Goal: Task Accomplishment & Management: Use online tool/utility

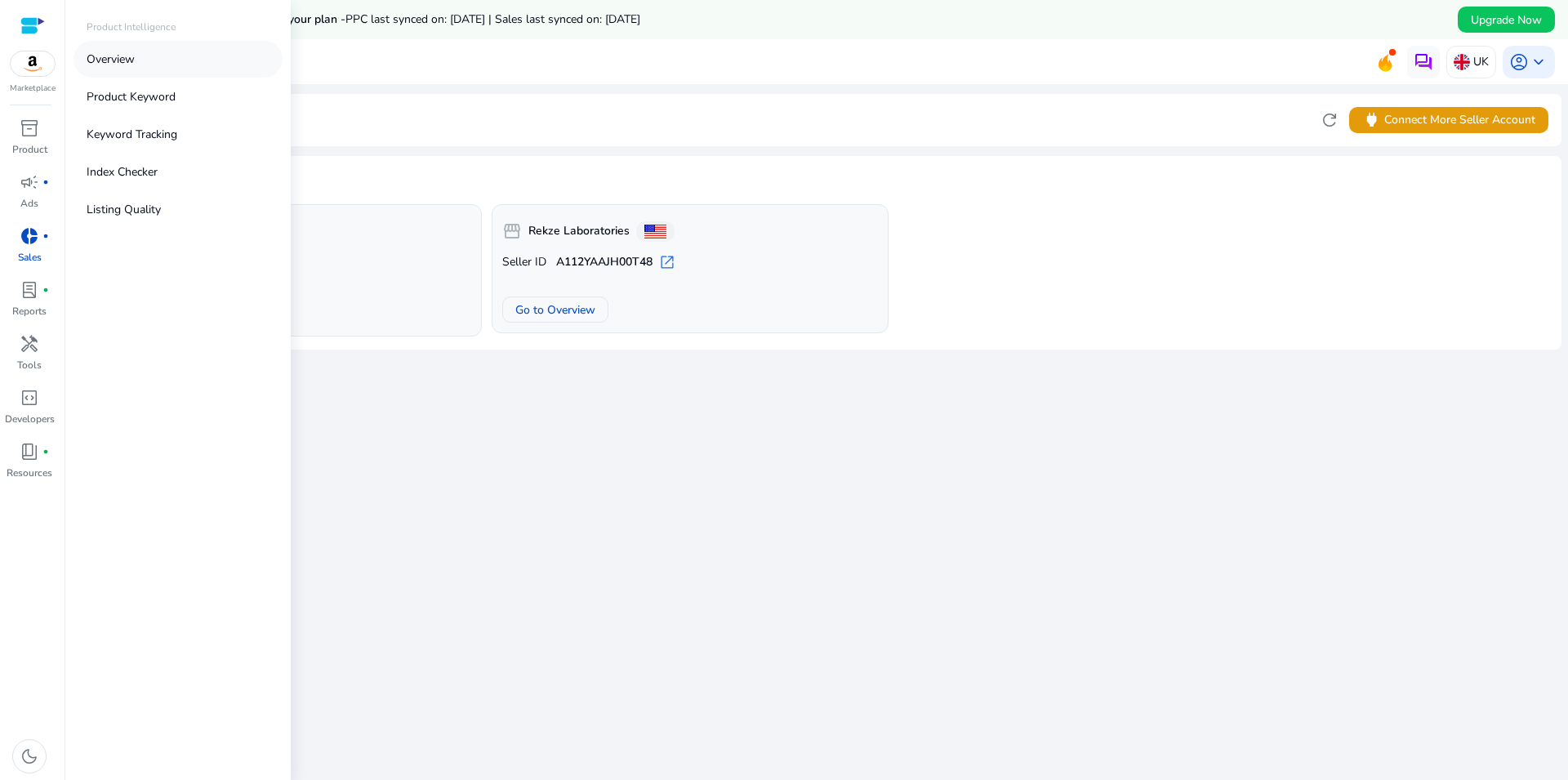
click at [105, 63] on p "Overview" at bounding box center [111, 59] width 48 height 17
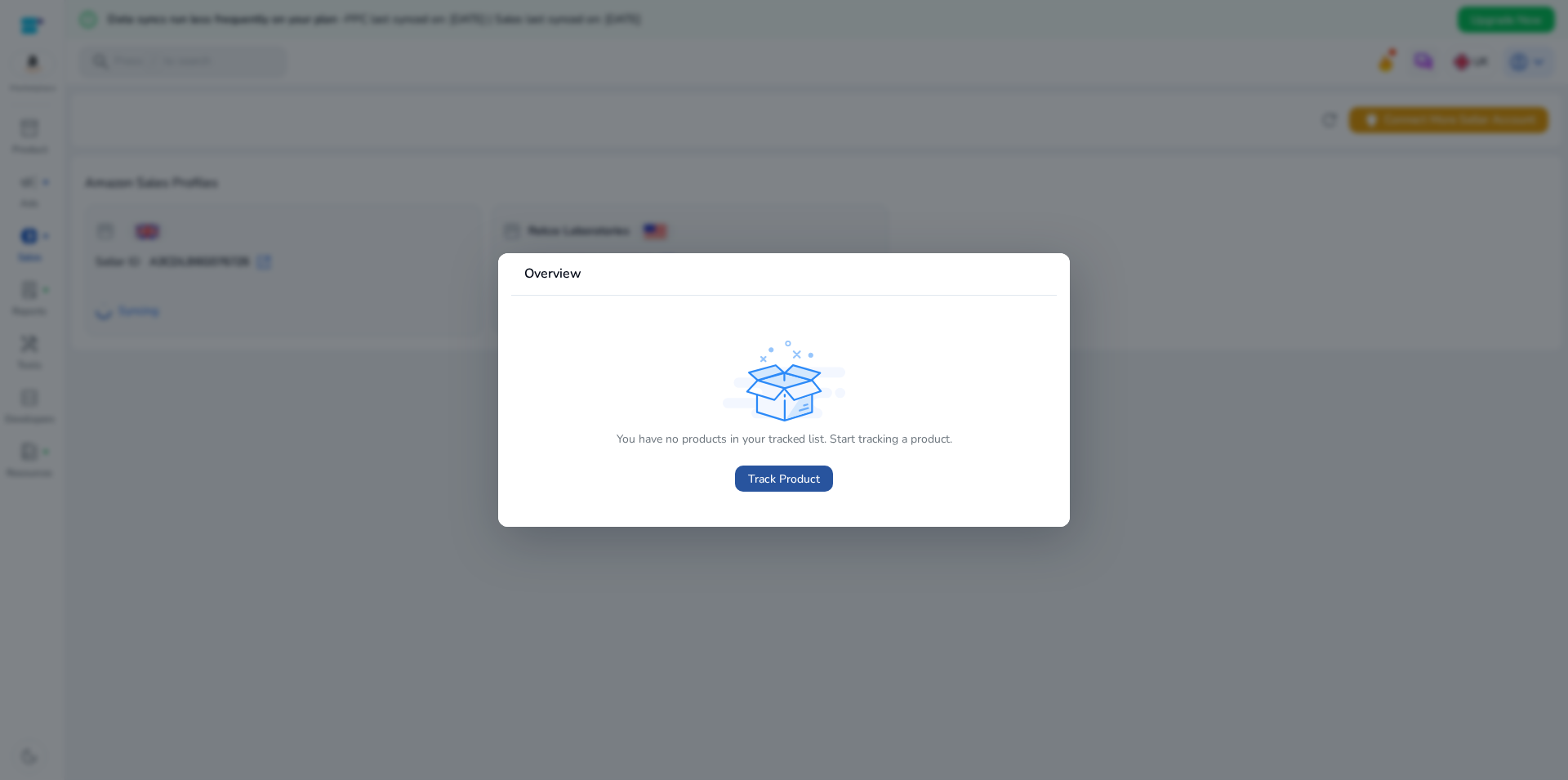
click at [782, 477] on span "Track Product" at bounding box center [784, 479] width 72 height 17
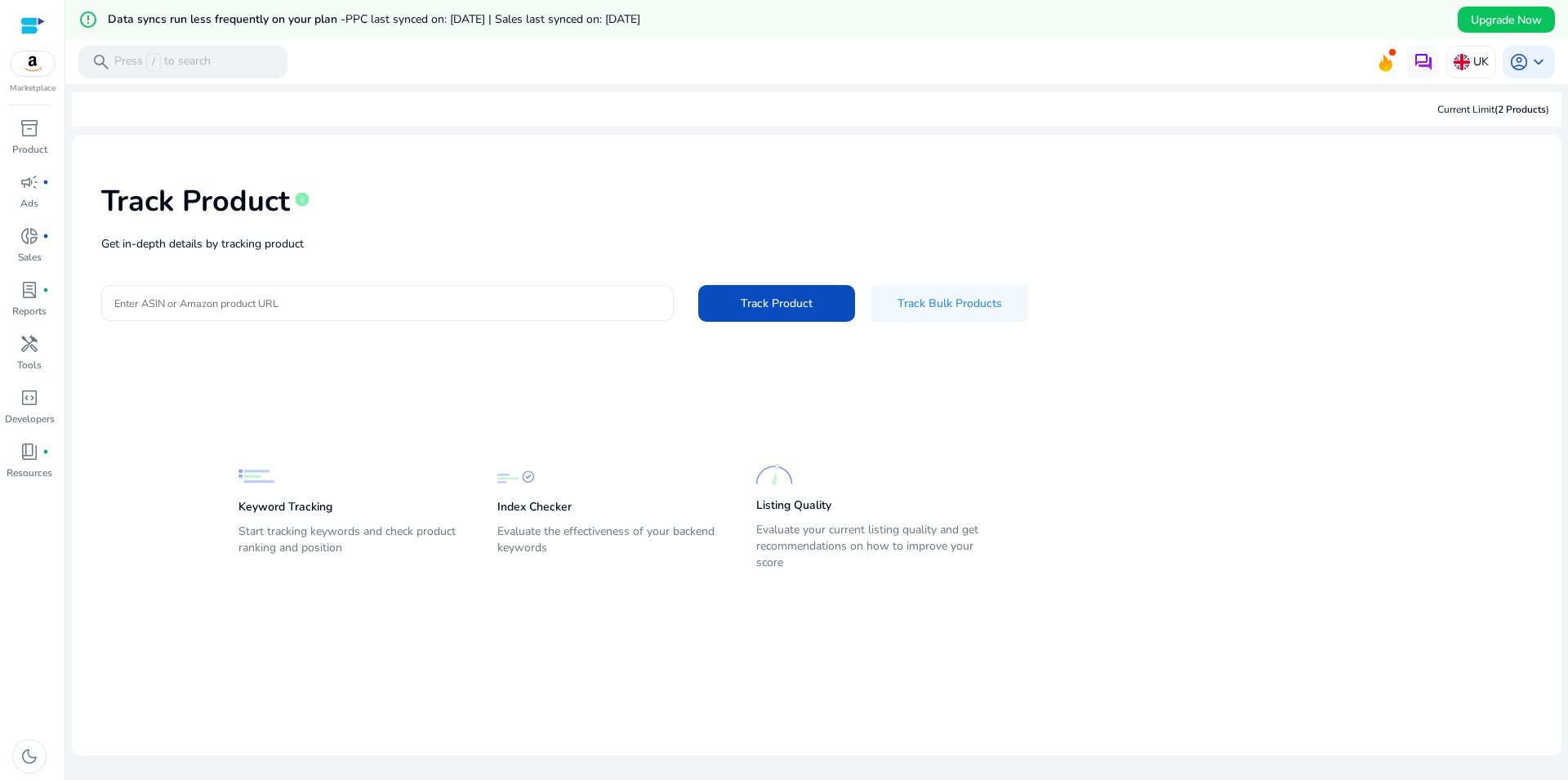
click at [390, 299] on input "Enter ASIN or Amazon product URL" at bounding box center [387, 302] width 547 height 18
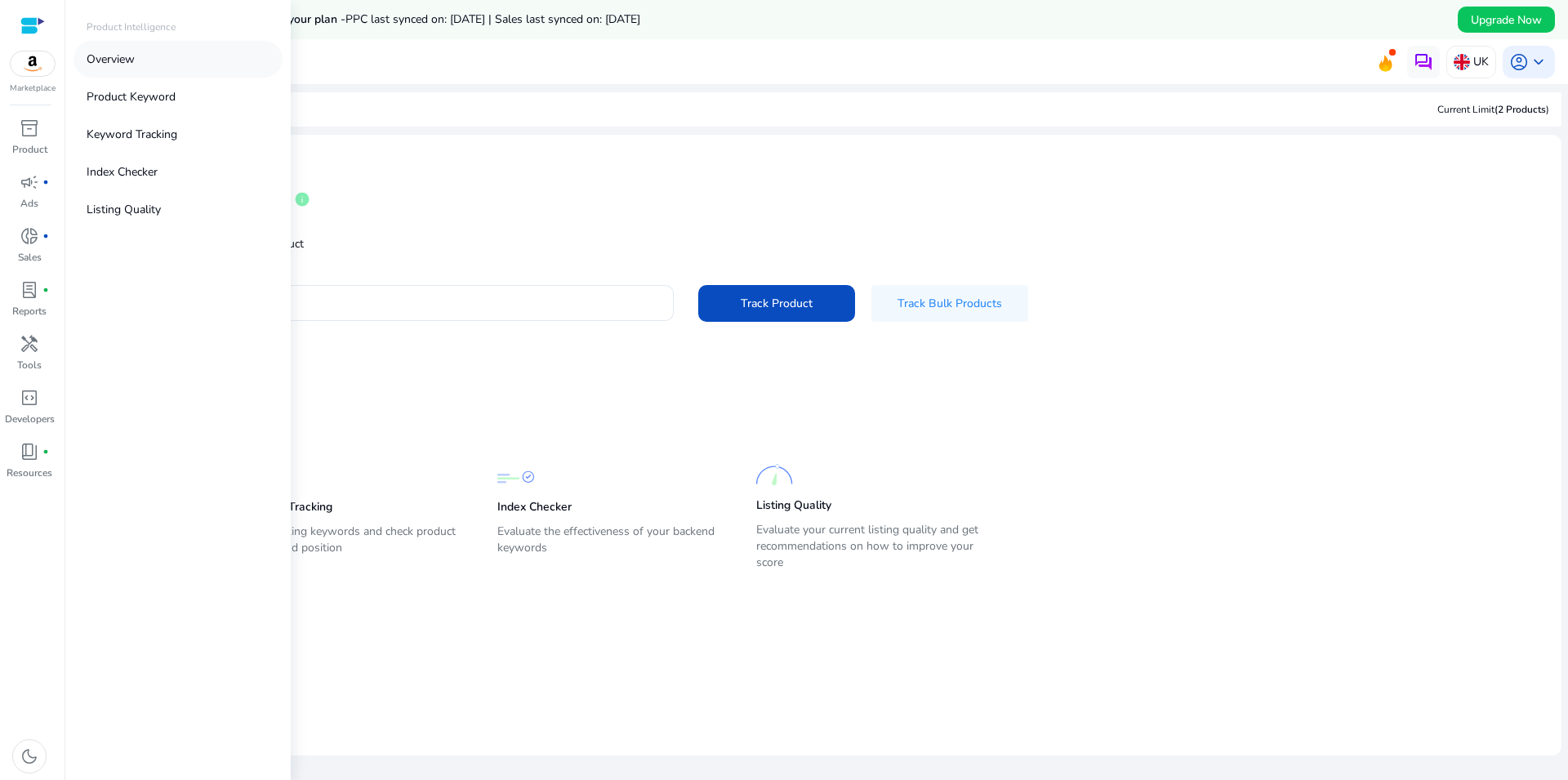
click at [101, 56] on p "Overview" at bounding box center [111, 59] width 48 height 17
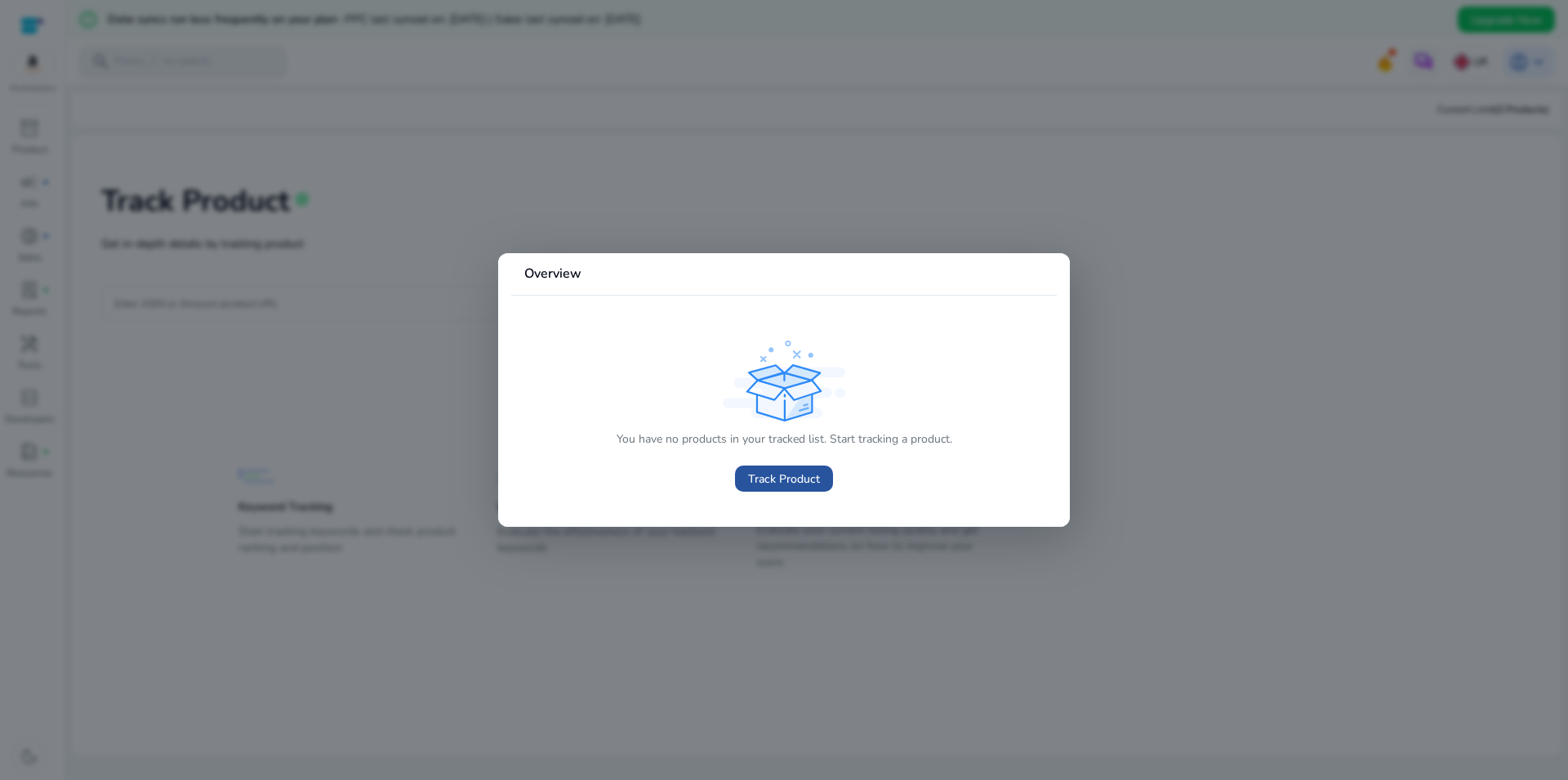
click at [808, 477] on span "Track Product" at bounding box center [784, 479] width 72 height 17
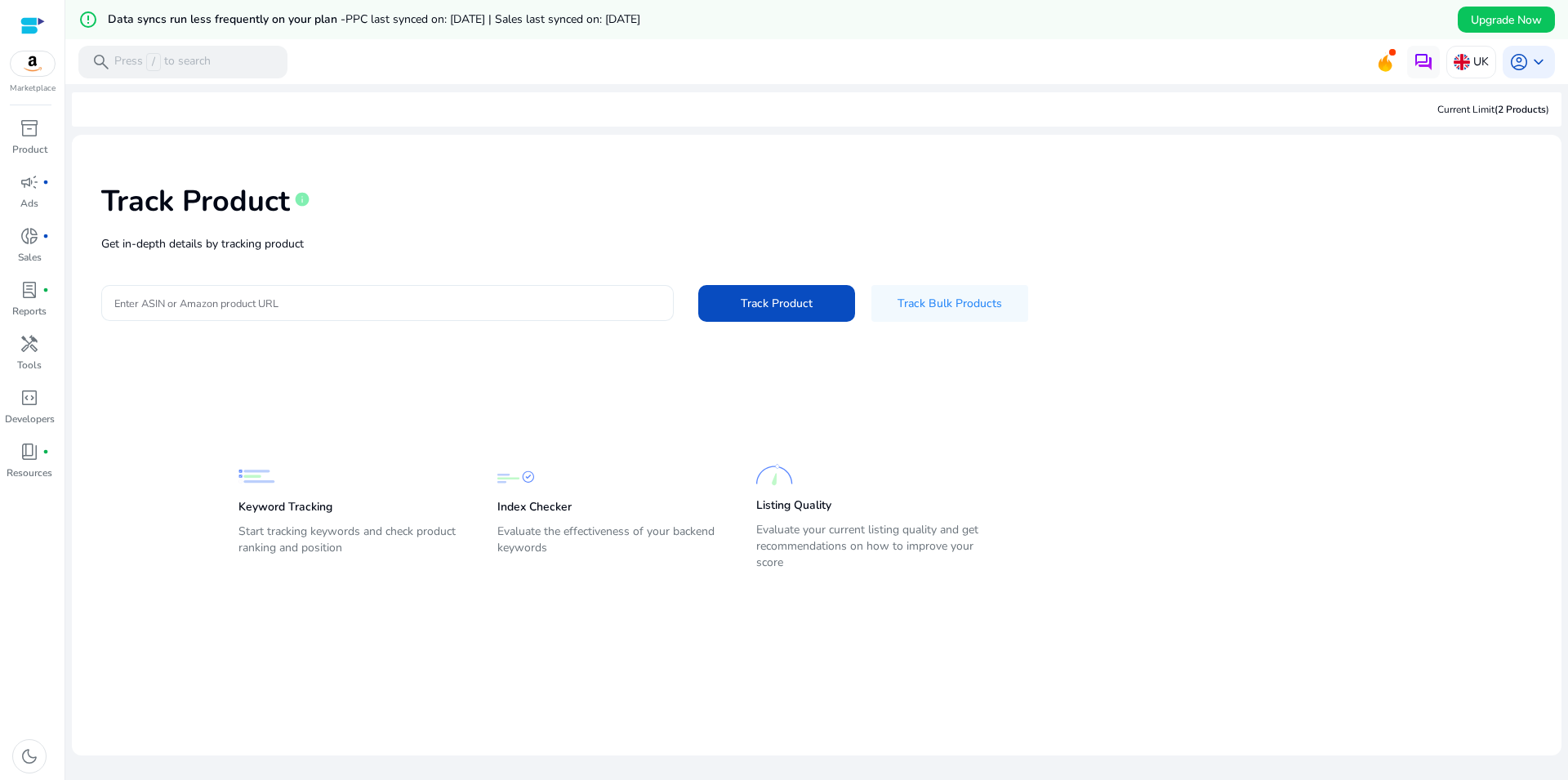
click at [483, 319] on div at bounding box center [387, 303] width 547 height 36
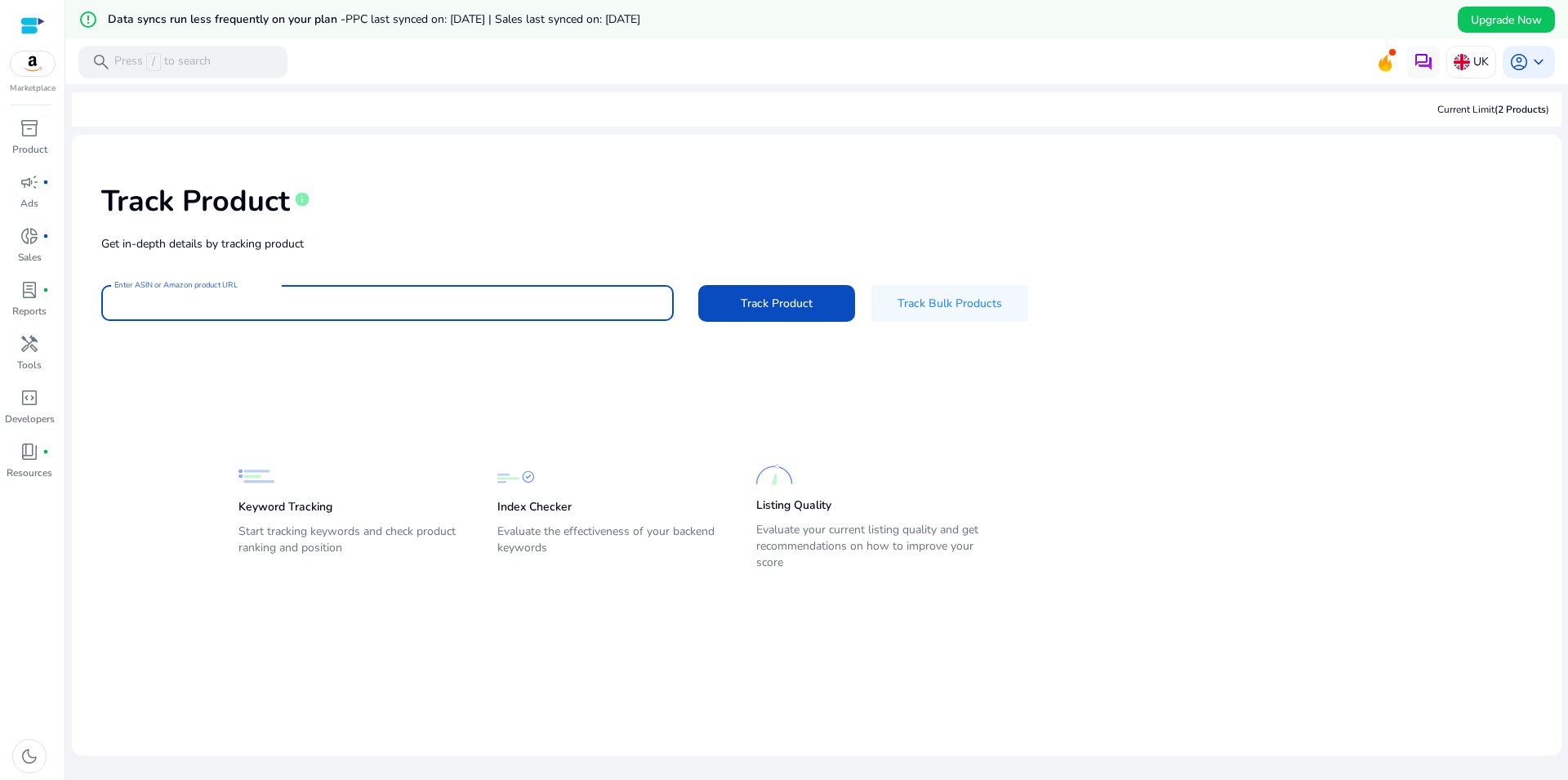
paste input "**********"
type input "**********"
click at [815, 331] on div "**********" at bounding box center [817, 251] width 1464 height 207
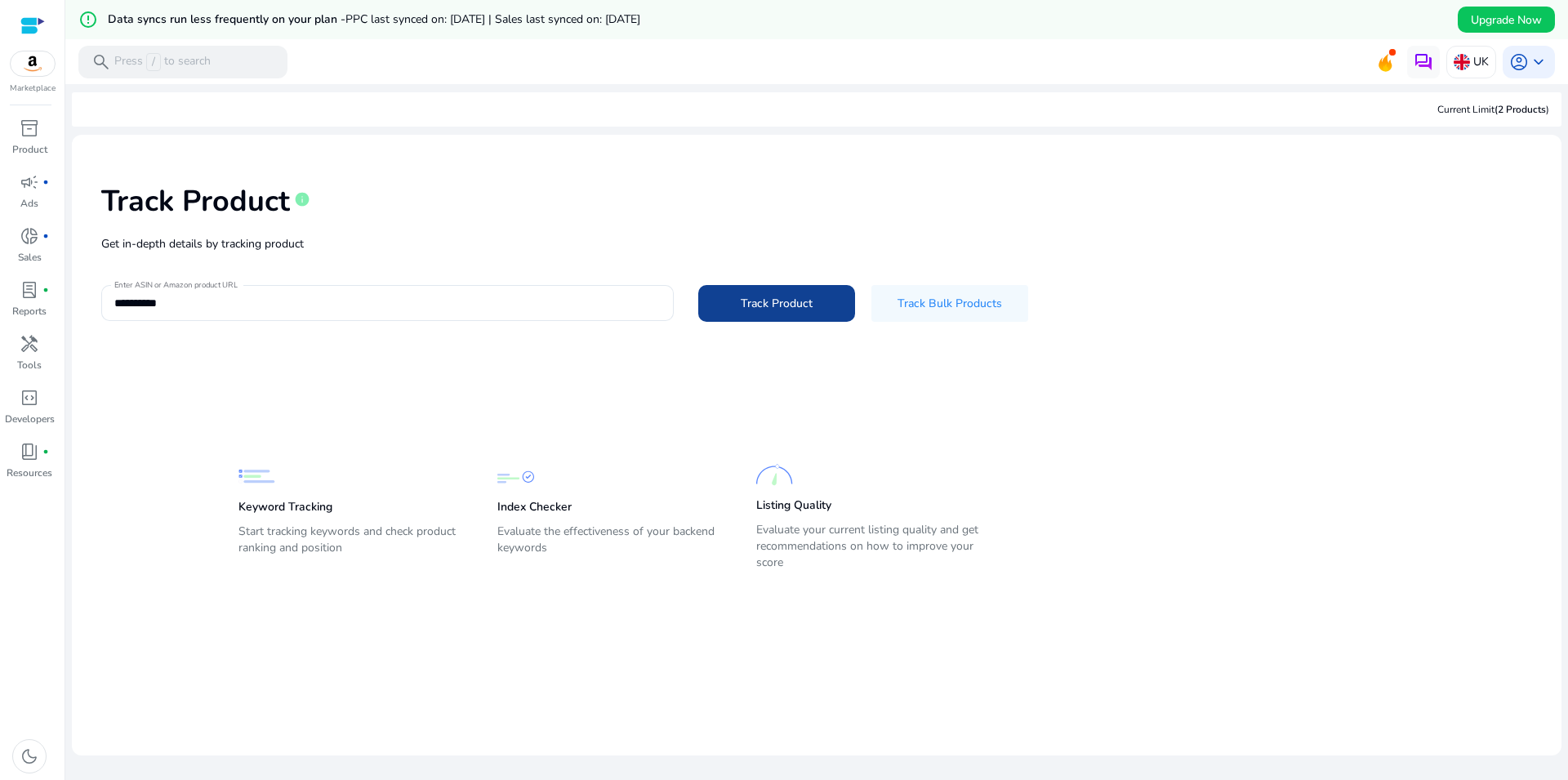
click at [782, 293] on span at bounding box center [776, 303] width 157 height 40
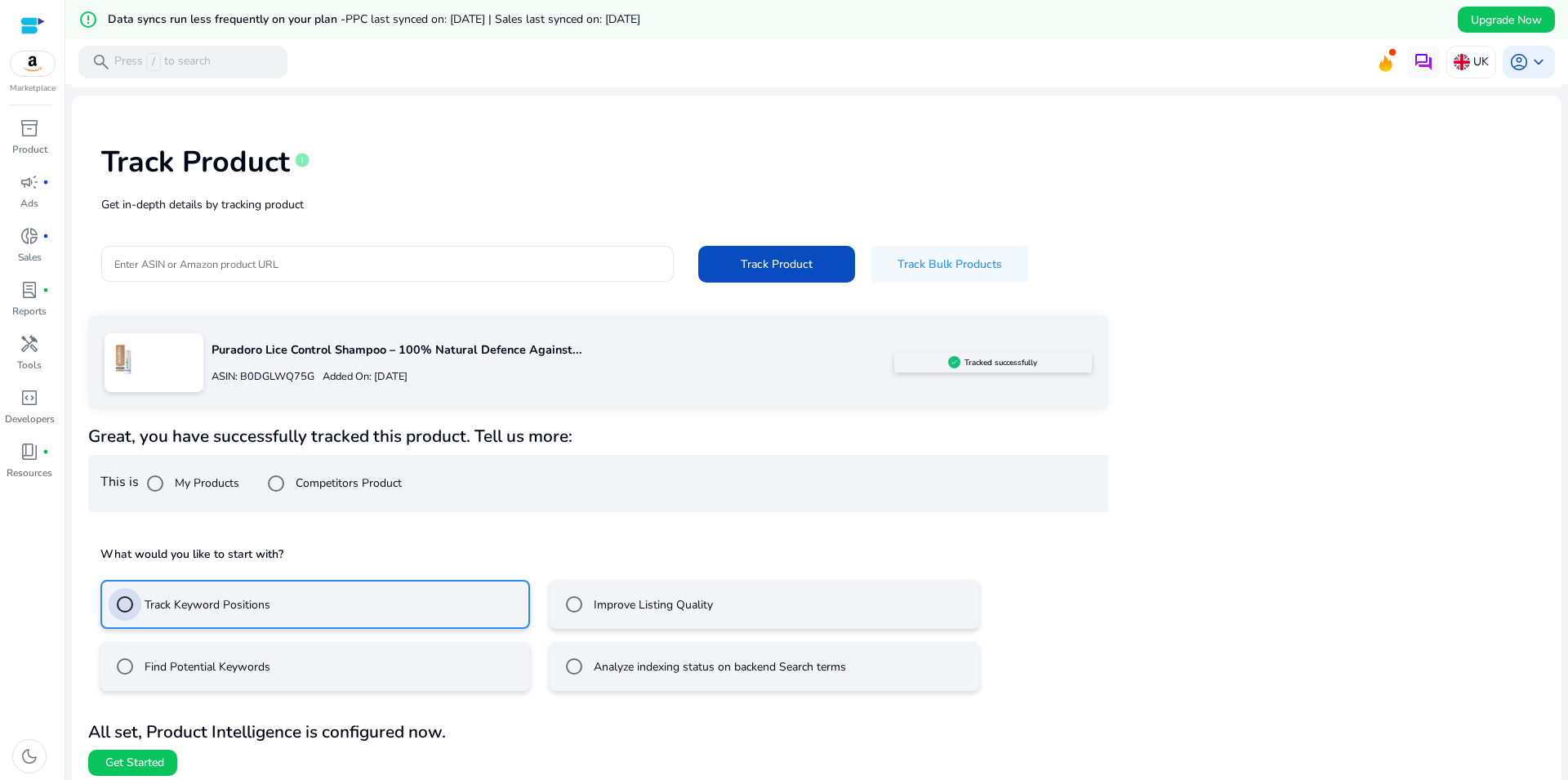
scroll to position [47, 0]
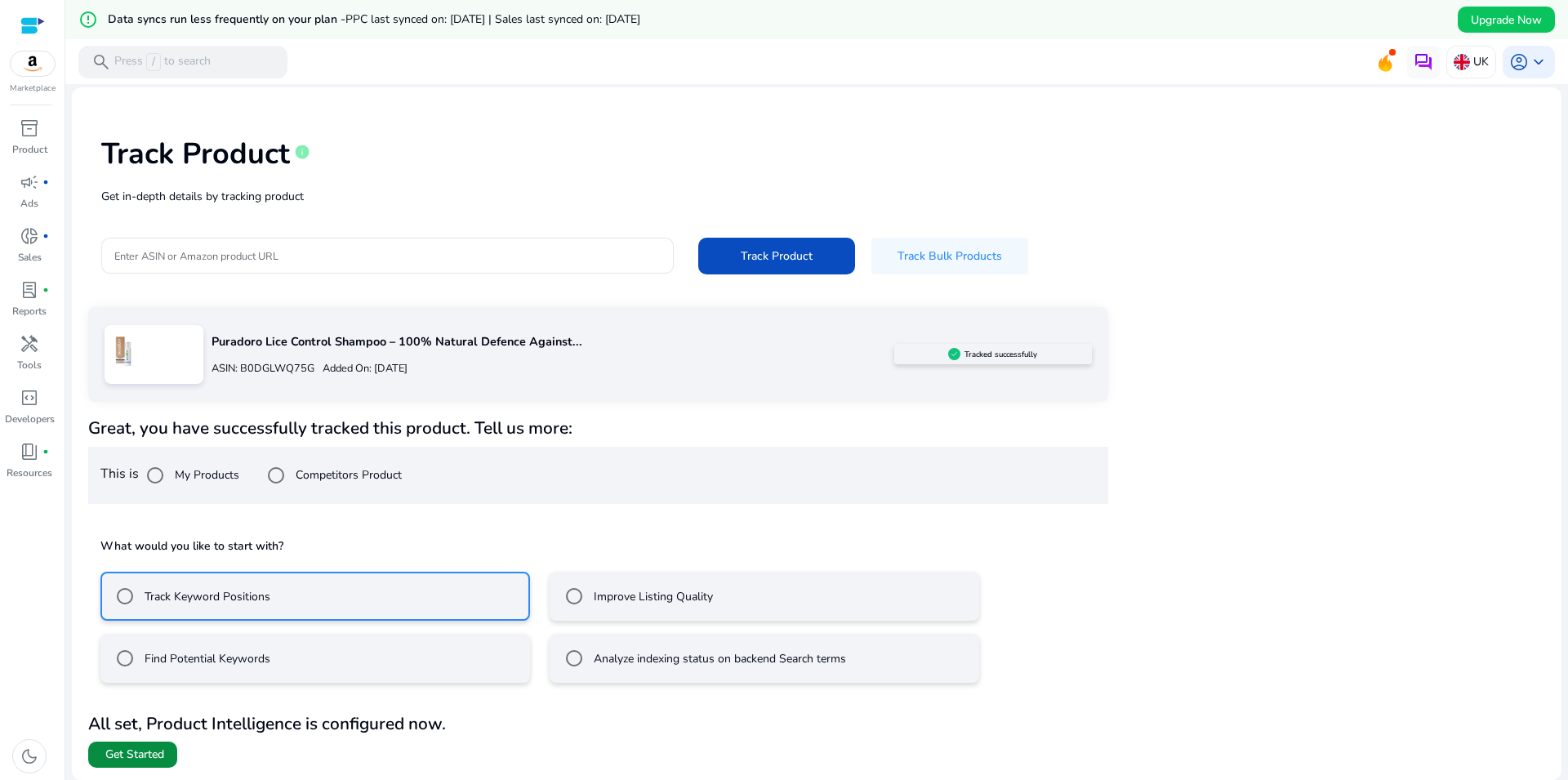
click at [145, 750] on span "Get Started" at bounding box center [135, 754] width 59 height 16
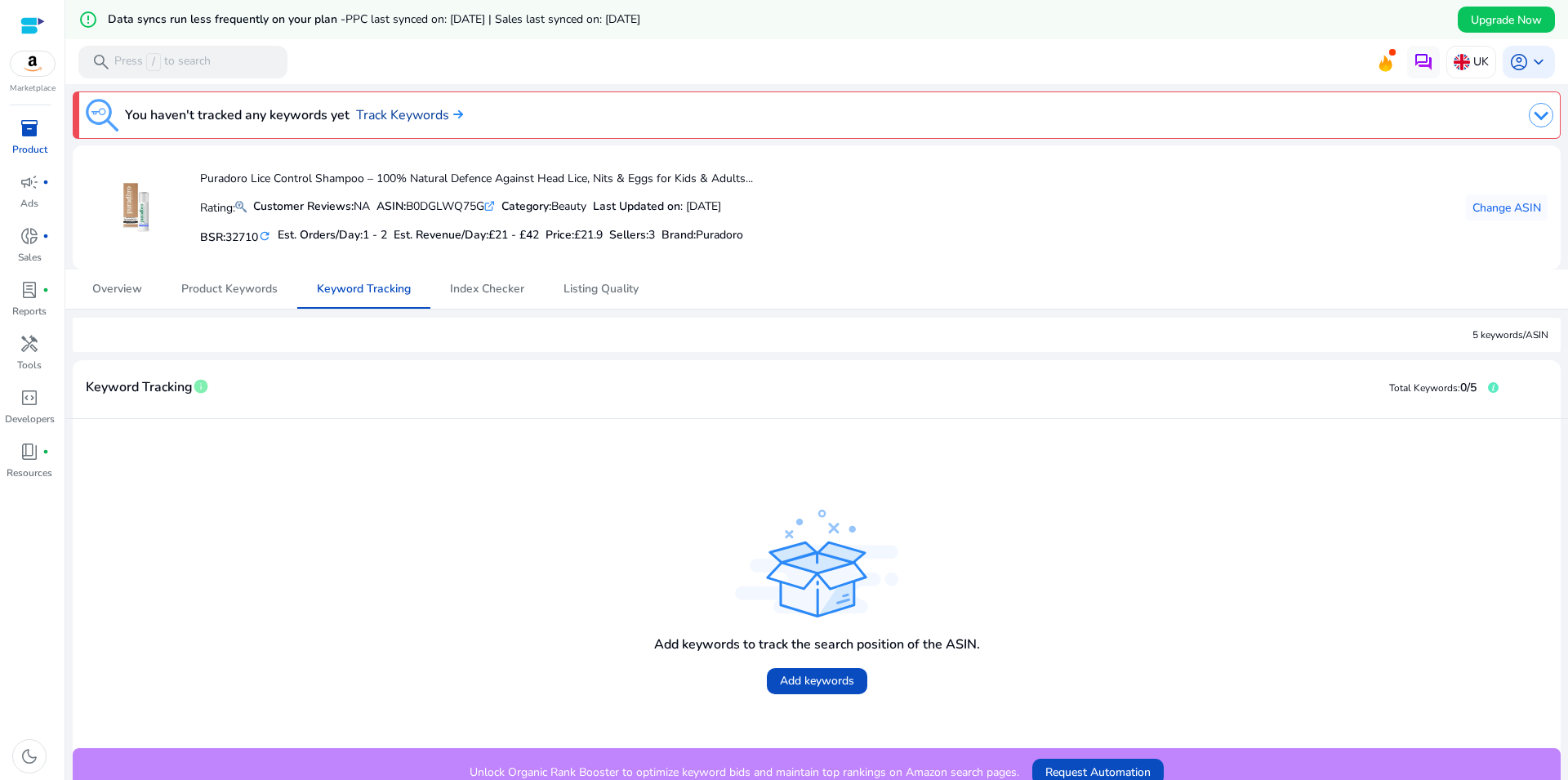
click at [398, 116] on link "Track Keywords" at bounding box center [409, 115] width 107 height 20
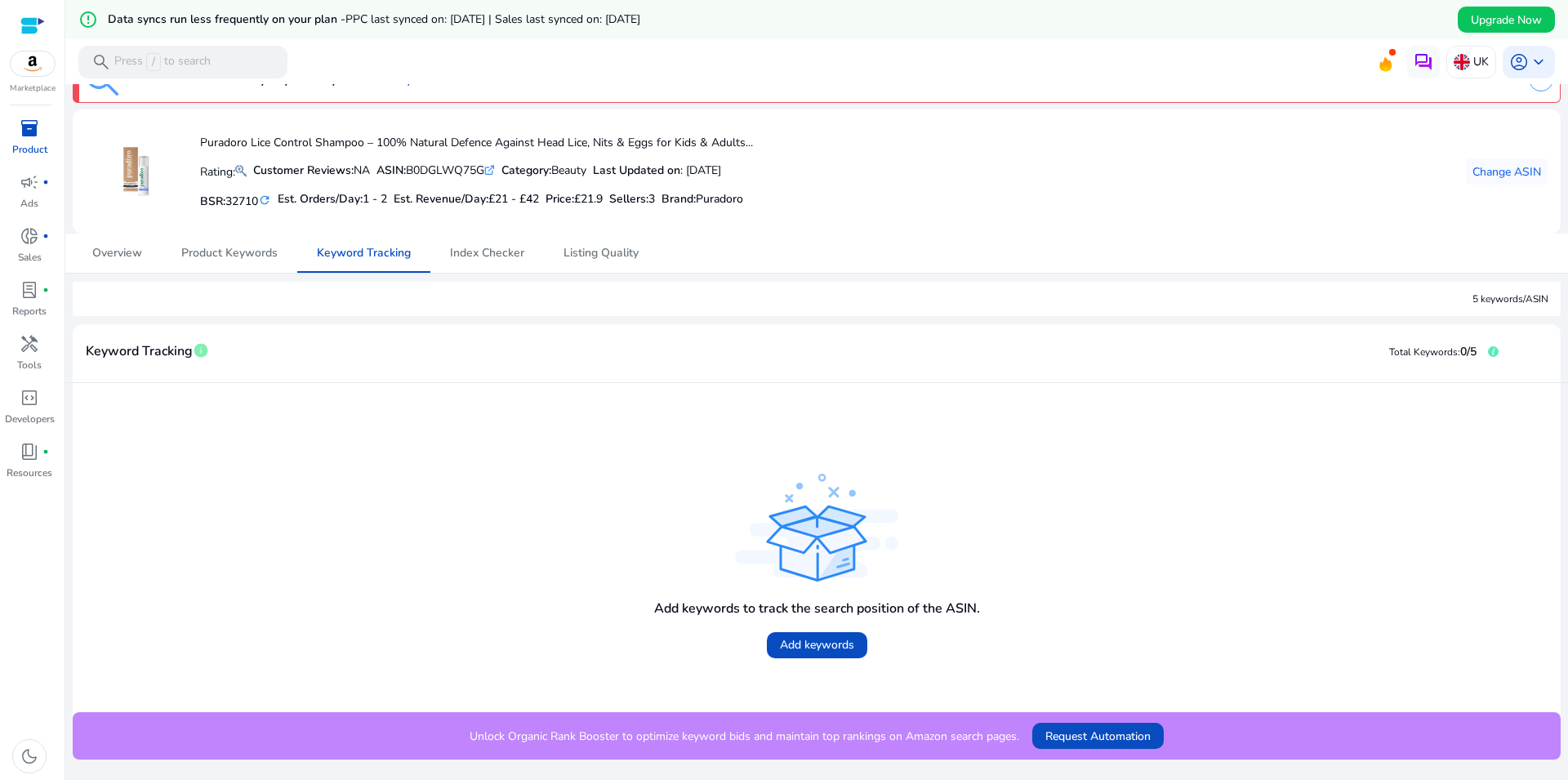
scroll to position [40, 0]
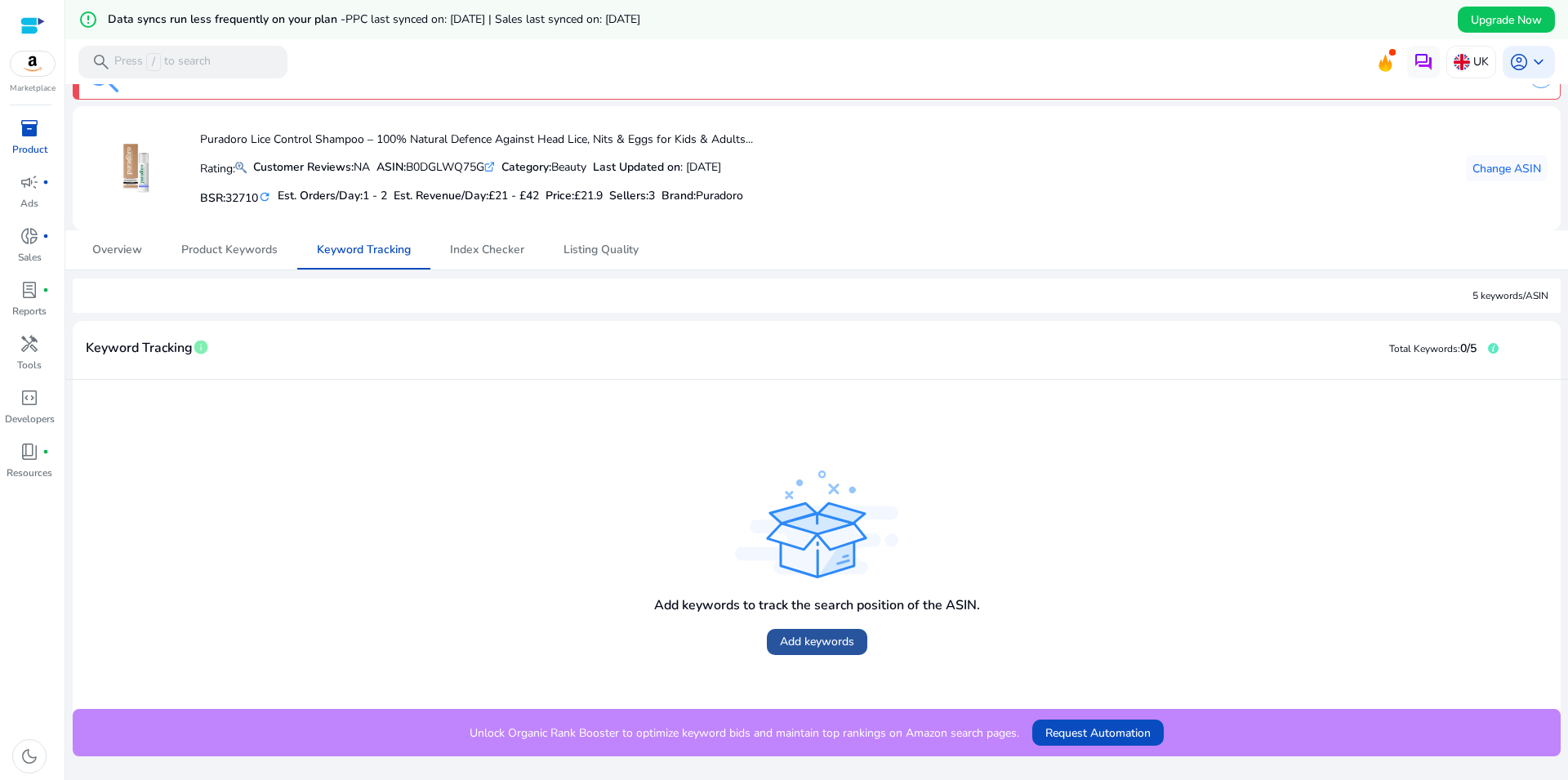
click at [828, 636] on span "Add keywords" at bounding box center [817, 641] width 75 height 17
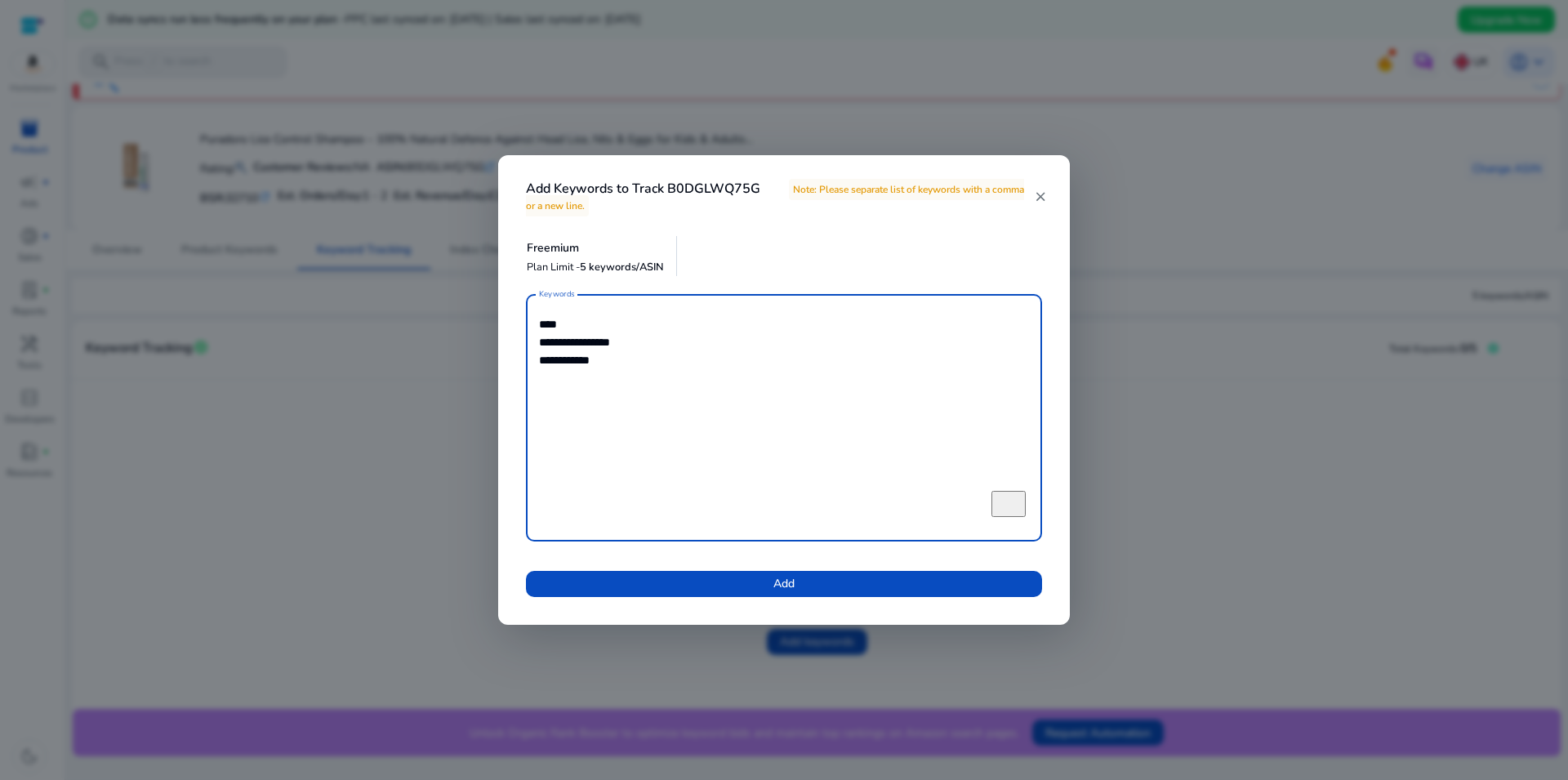
drag, startPoint x: 594, startPoint y: 328, endPoint x: 526, endPoint y: 321, distance: 68.4
click at [539, 321] on textarea "**********" at bounding box center [784, 417] width 490 height 231
type textarea "**********"
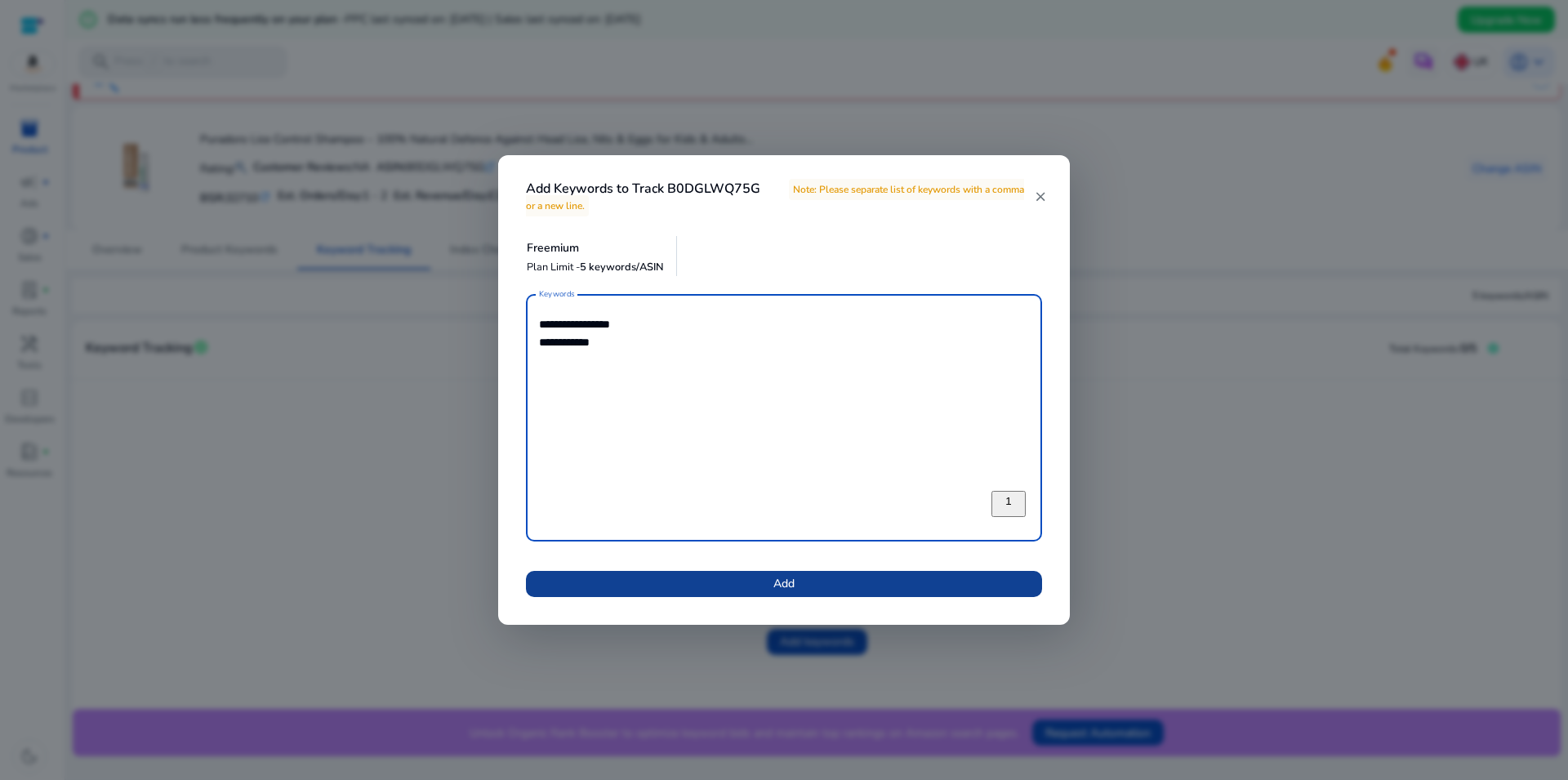
click at [789, 583] on span "Add" at bounding box center [784, 584] width 21 height 17
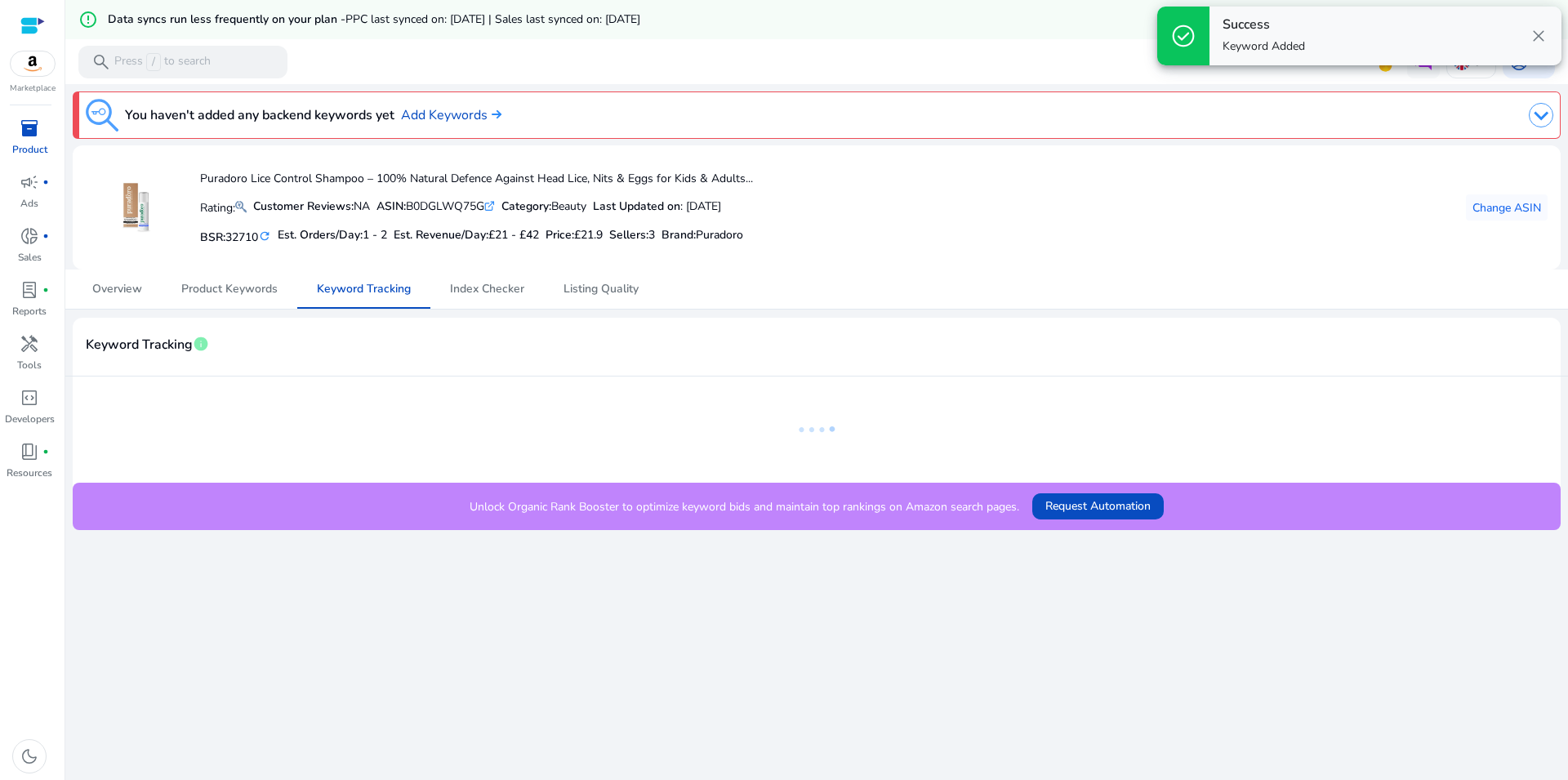
click at [1042, 311] on div "You haven't added any backend keywords yet Add Keywords Puradoro Lice Control S…" at bounding box center [816, 307] width 1490 height 447
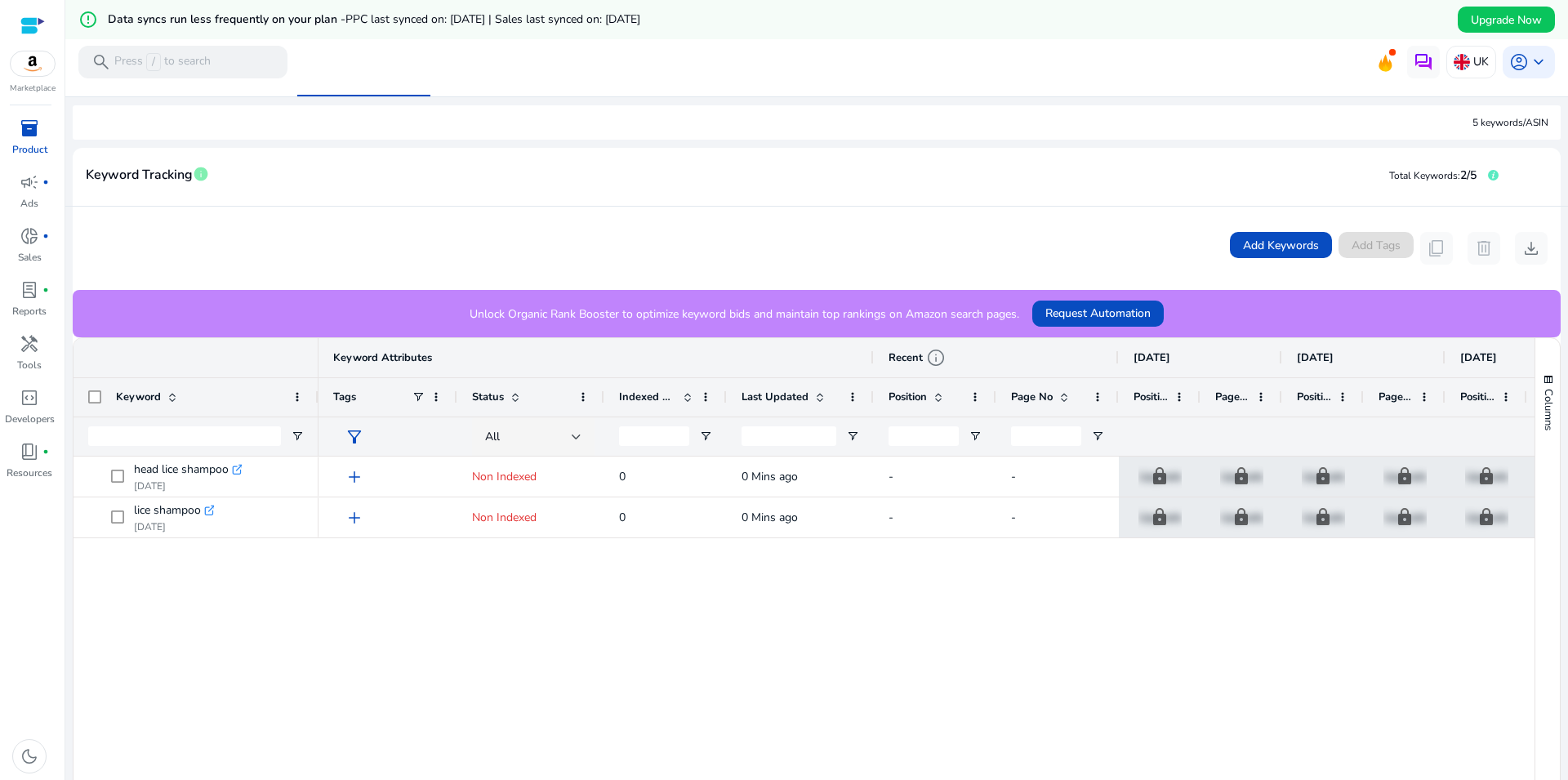
scroll to position [0, 0]
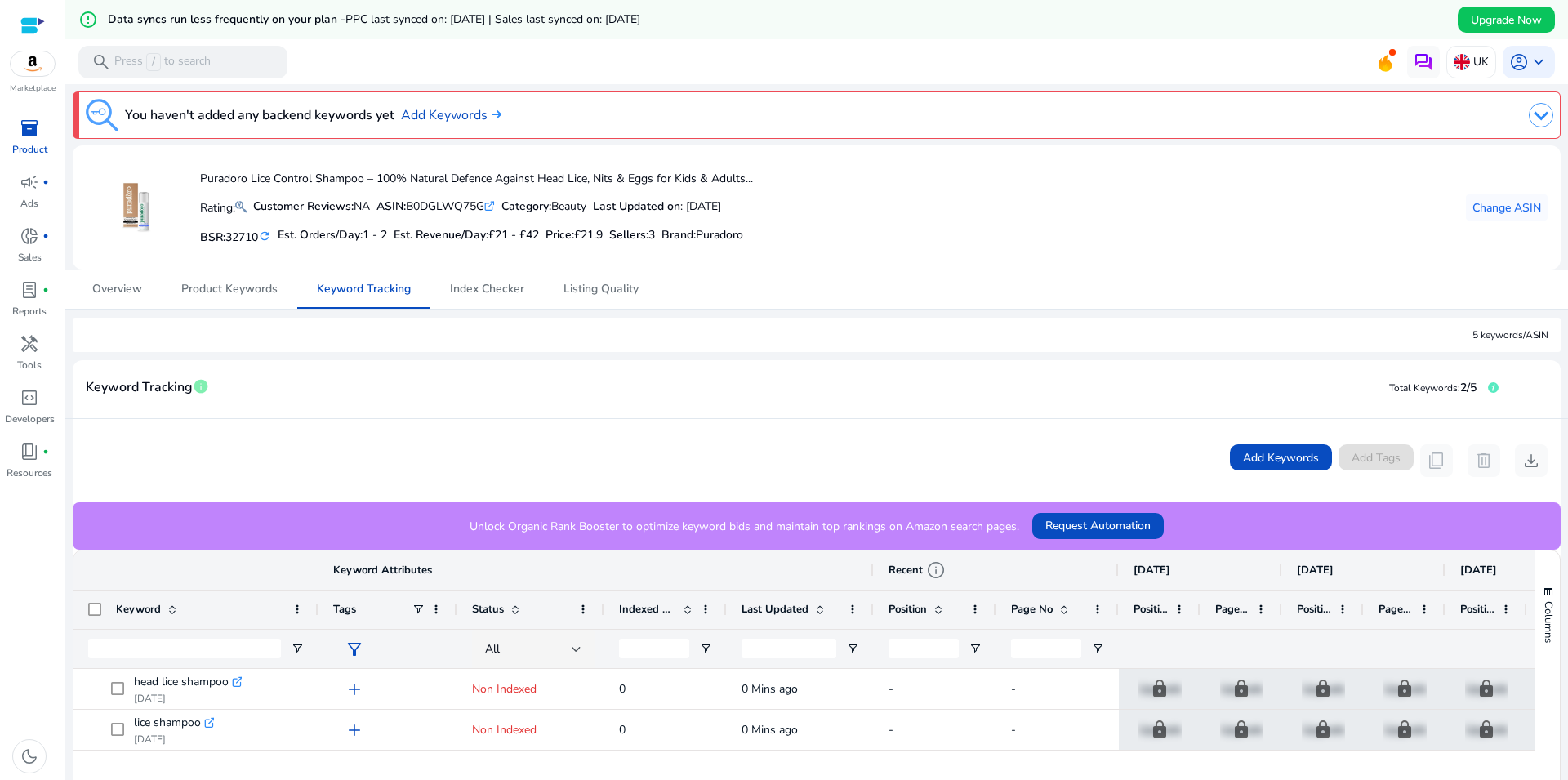
click at [1529, 105] on img at bounding box center [1542, 115] width 25 height 25
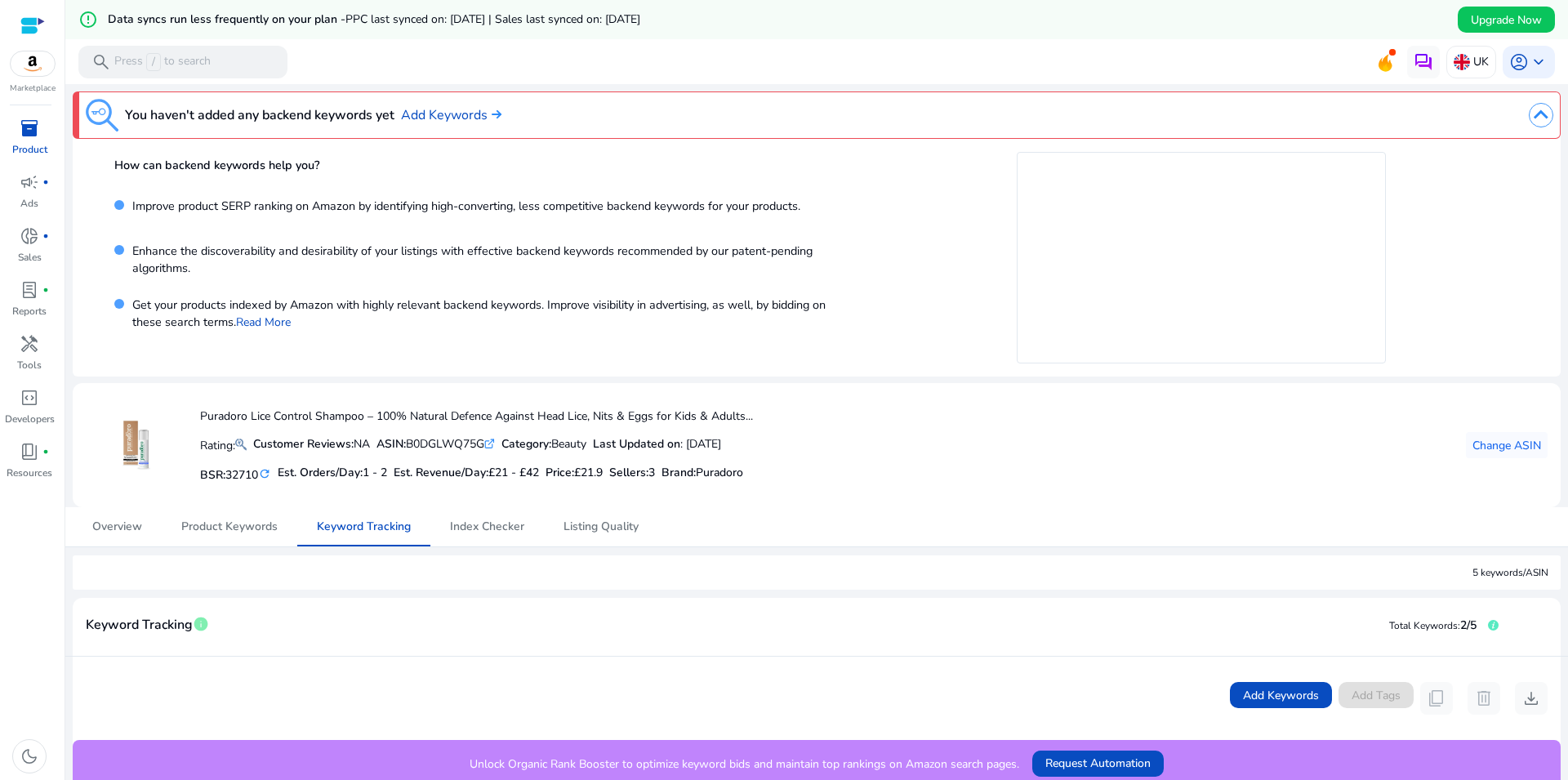
click at [1529, 105] on img at bounding box center [1542, 115] width 25 height 25
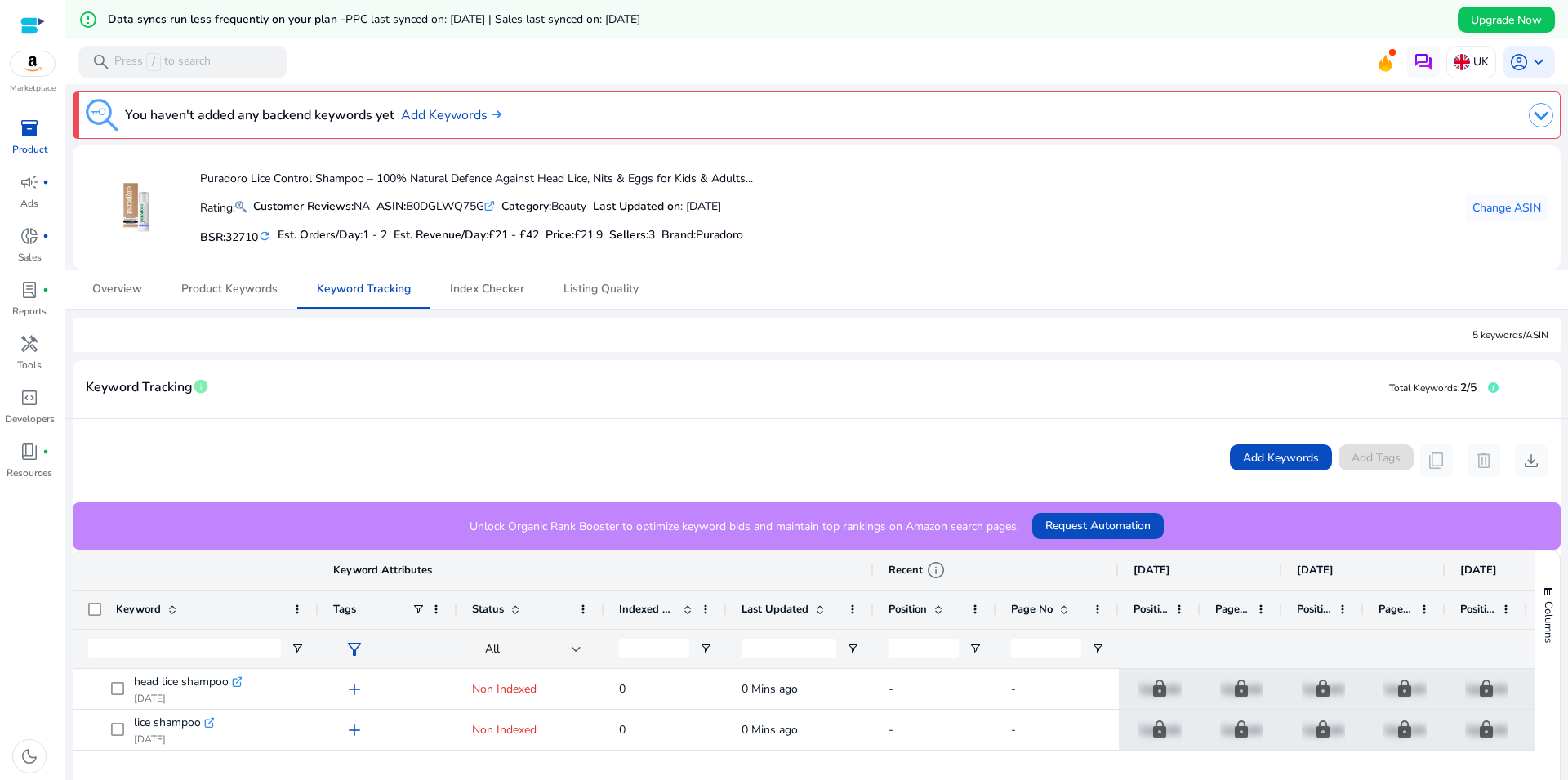
click at [1379, 63] on icon at bounding box center [1386, 63] width 13 height 17
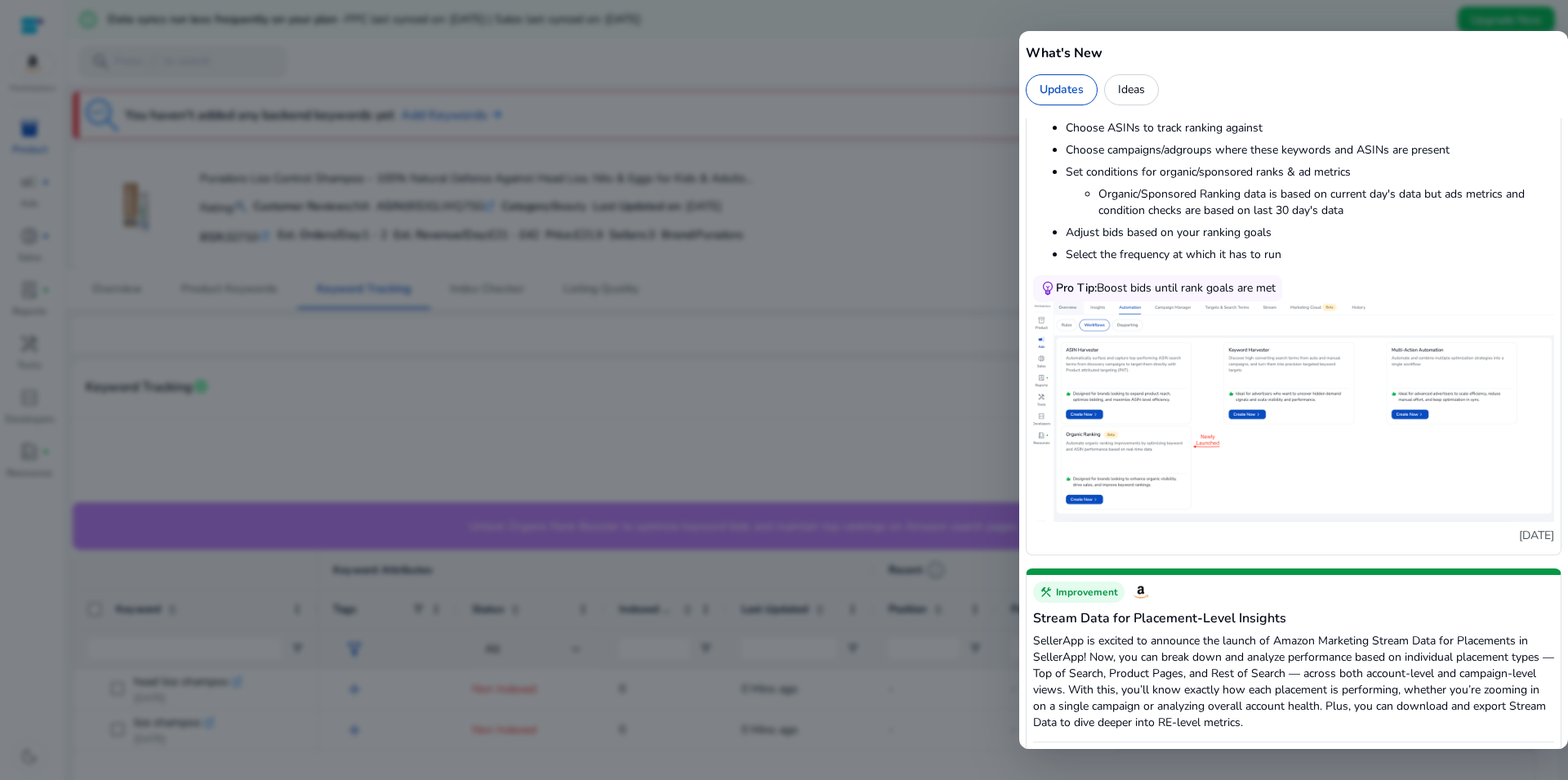
scroll to position [539, 0]
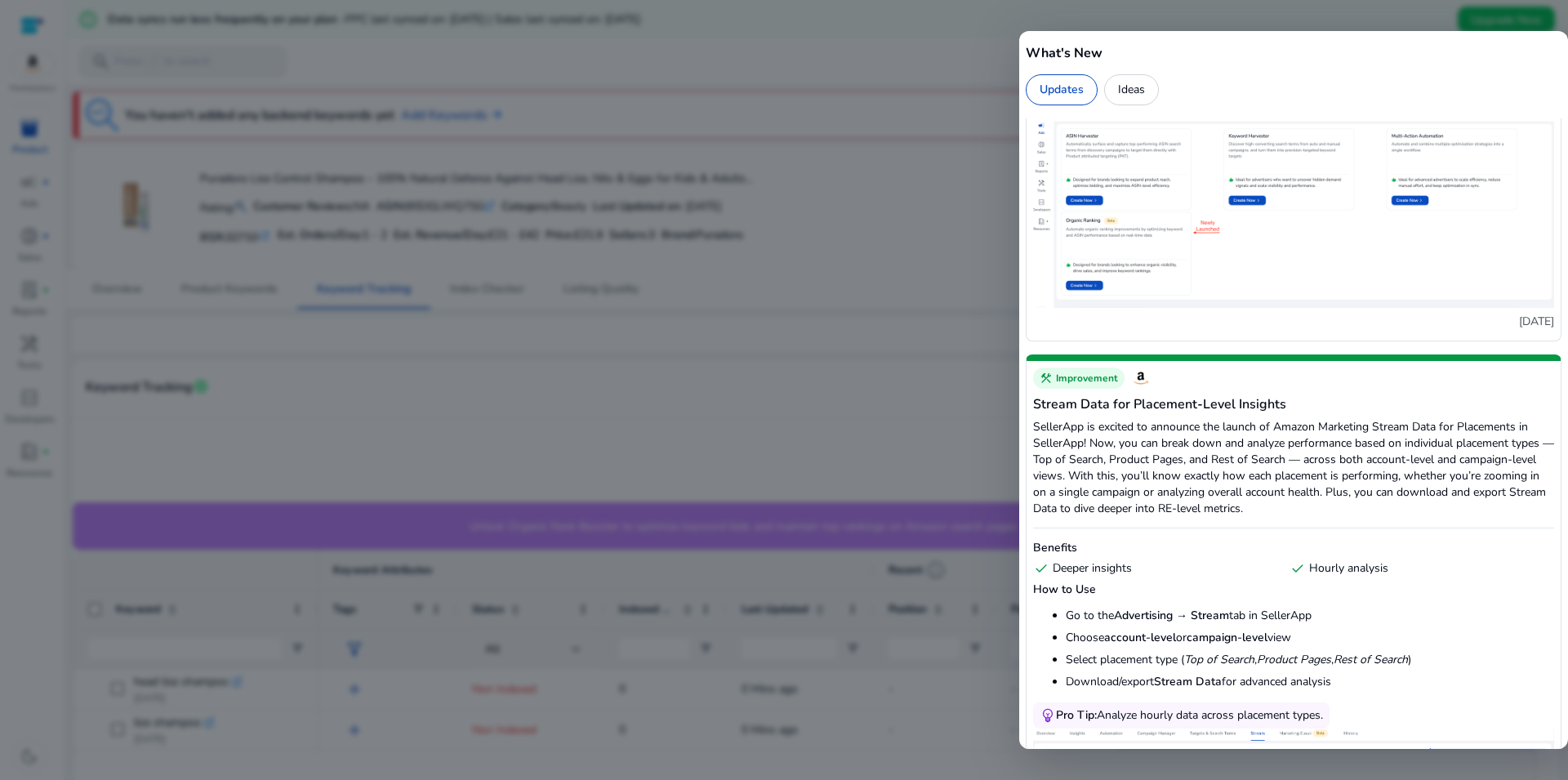
click at [954, 45] on div at bounding box center [784, 390] width 1568 height 780
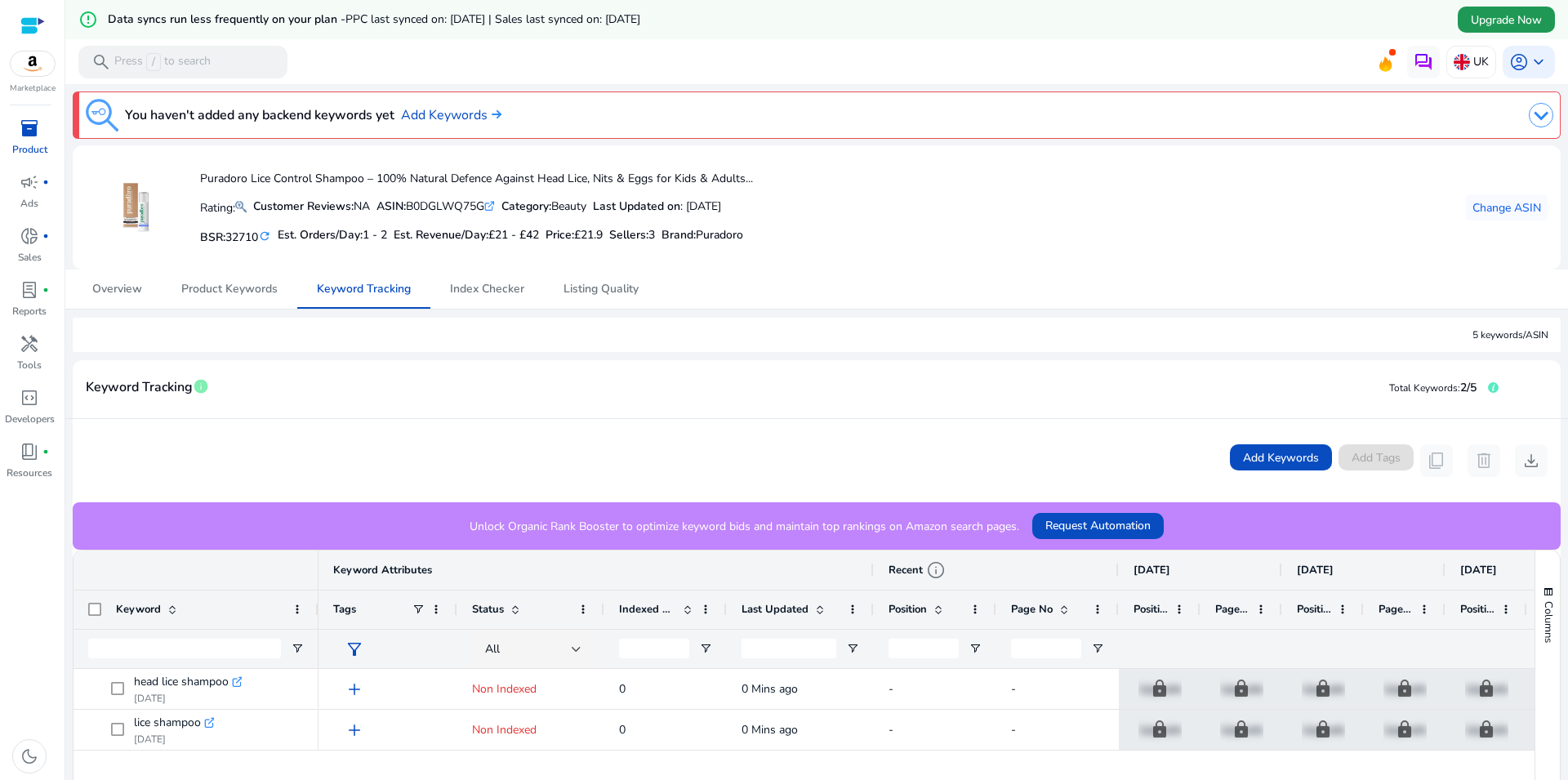
click at [1502, 22] on span "Upgrade Now" at bounding box center [1507, 20] width 71 height 17
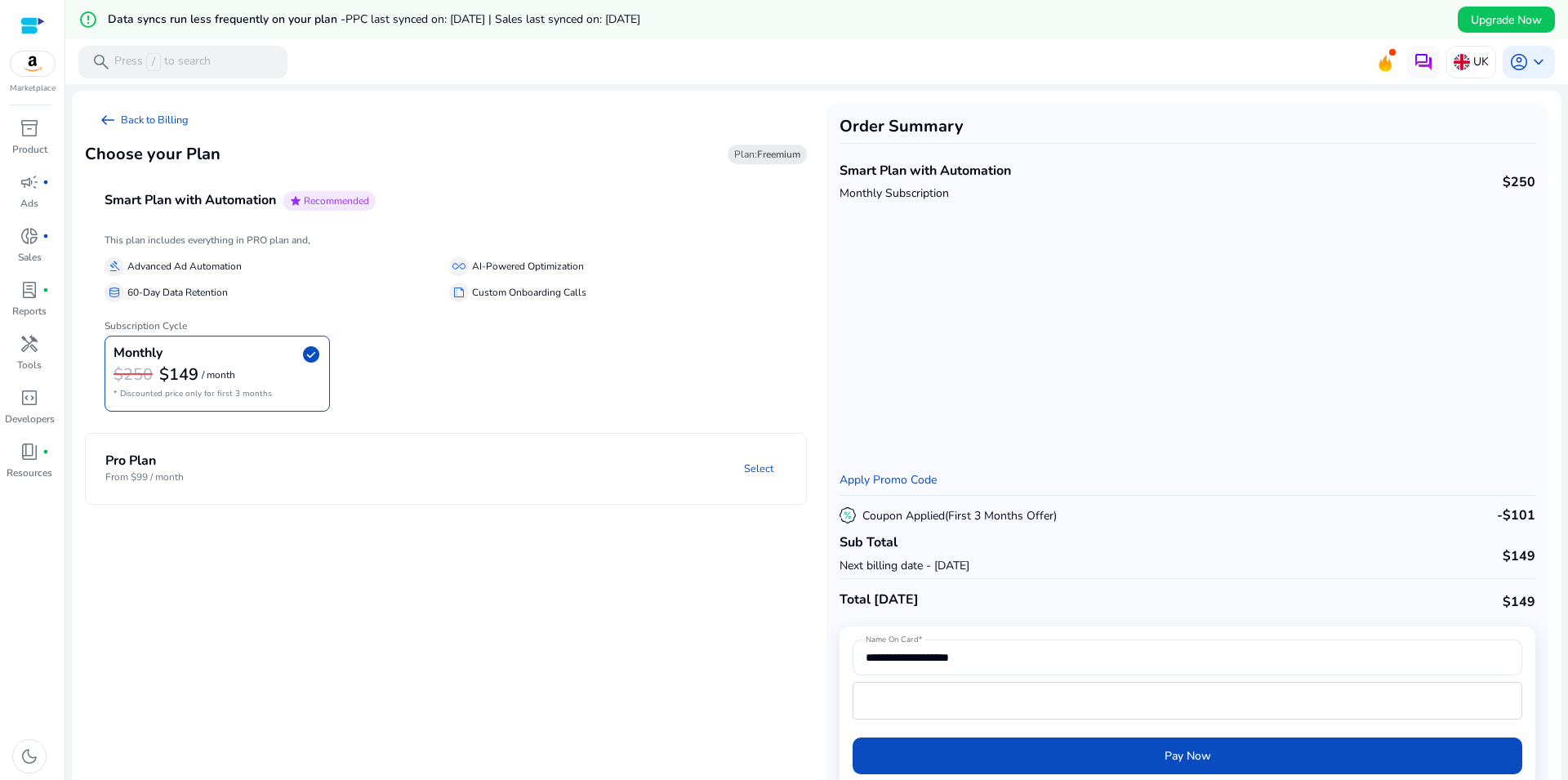
click at [662, 486] on mat-expansion-panel-header "Pro Plan From $99 / month Select" at bounding box center [466, 468] width 759 height 70
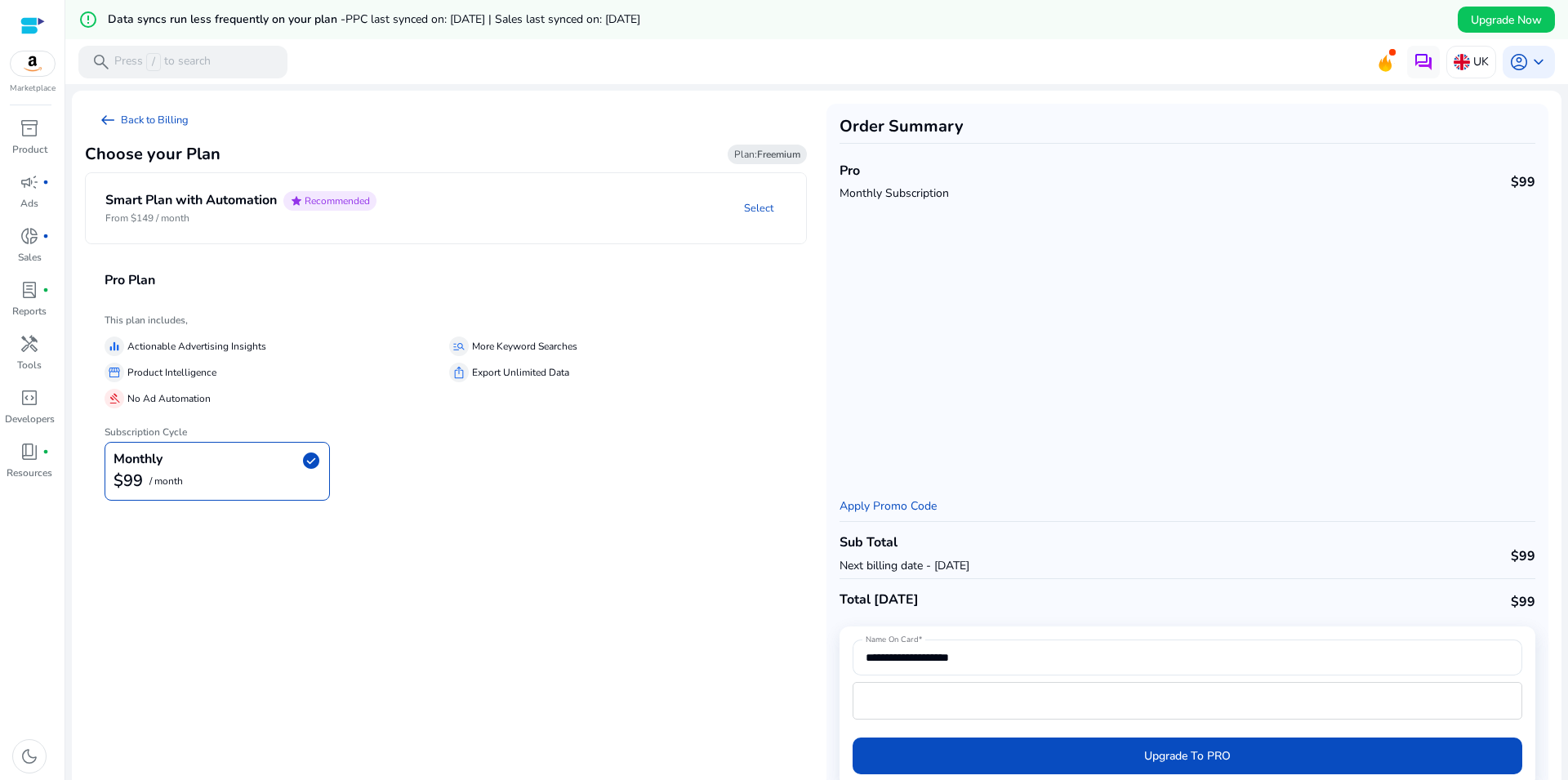
click at [588, 233] on mat-expansion-panel-header "Smart Plan with Automation star Recommended From $149 / month Select" at bounding box center [466, 208] width 759 height 70
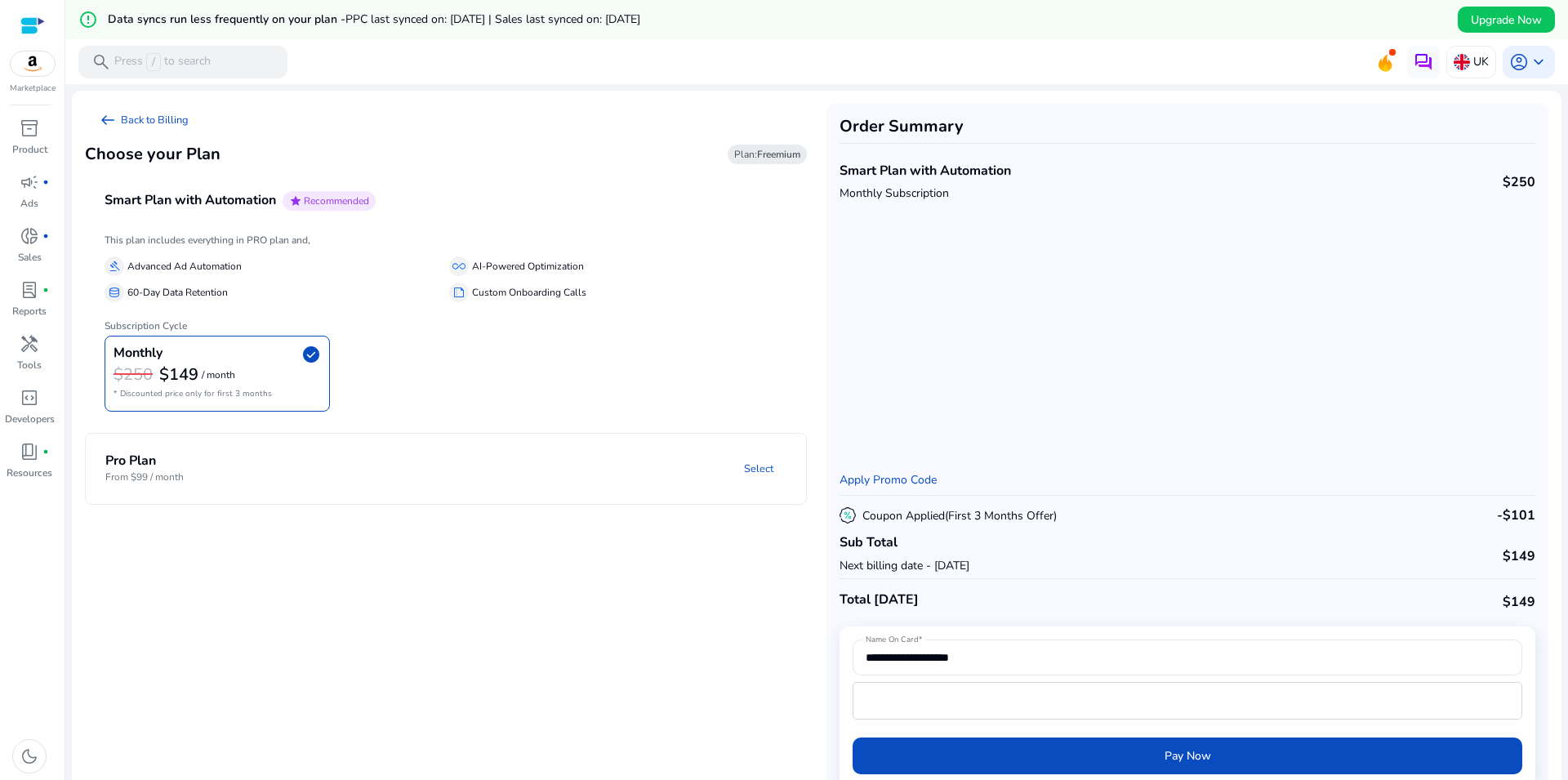
click at [39, 23] on div at bounding box center [33, 25] width 25 height 19
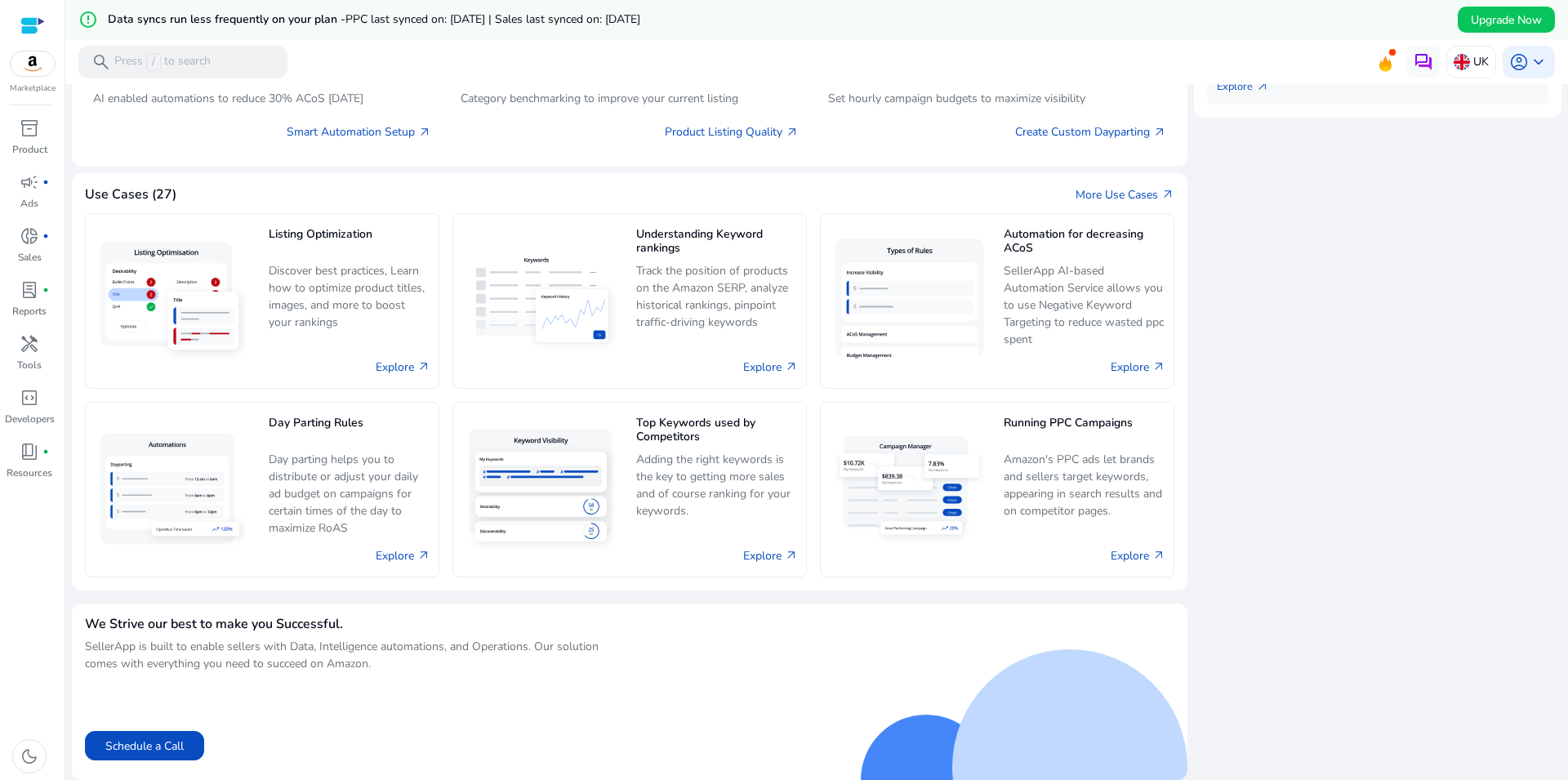
scroll to position [219, 0]
